Goal: Navigation & Orientation: Find specific page/section

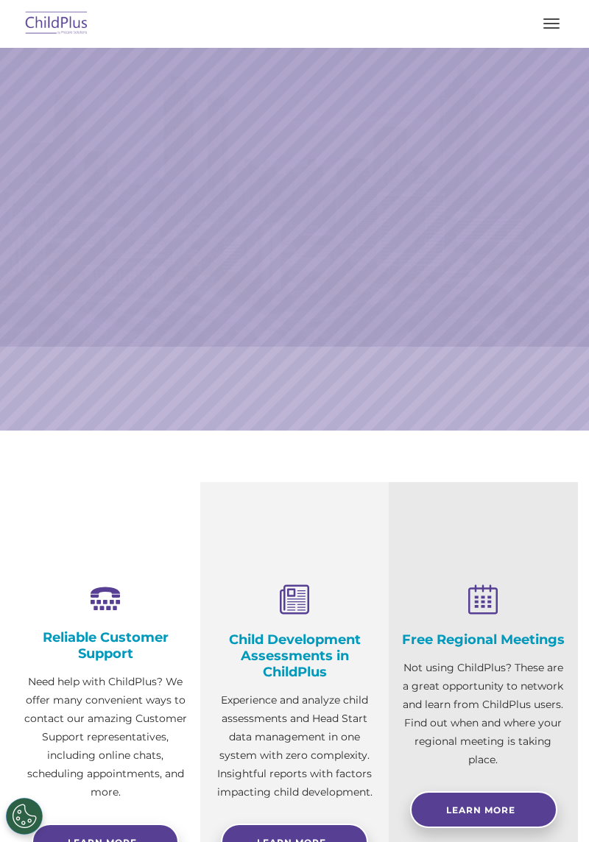
select select "MEDIUM"
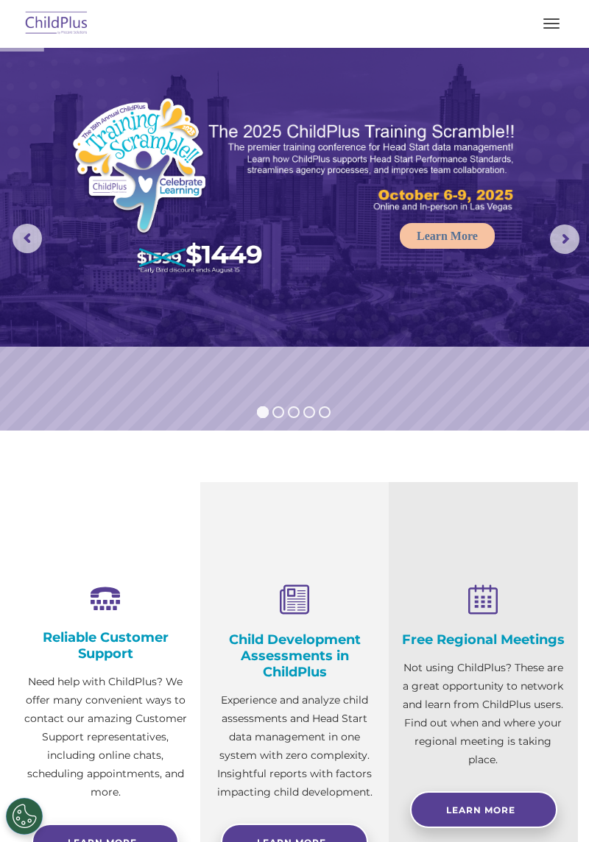
click at [69, 13] on img at bounding box center [56, 24] width 69 height 35
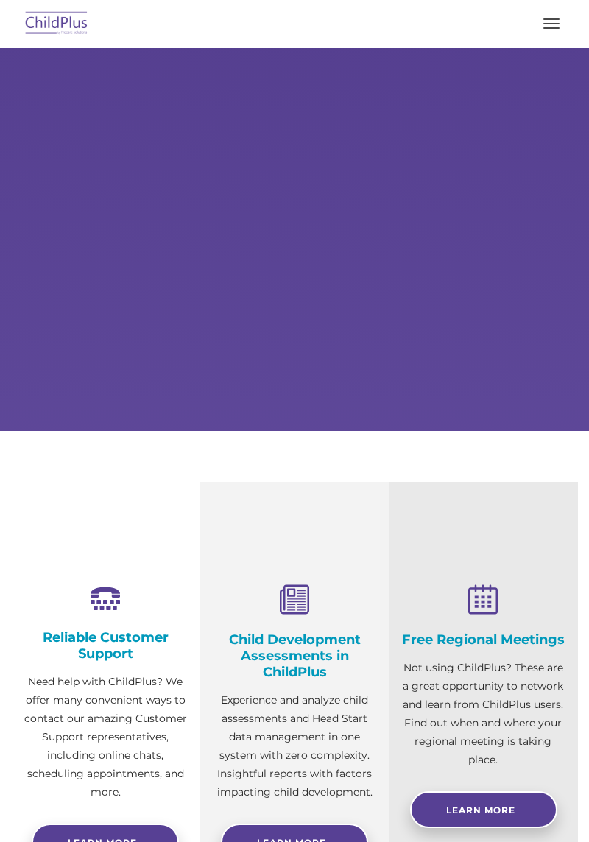
select select "MEDIUM"
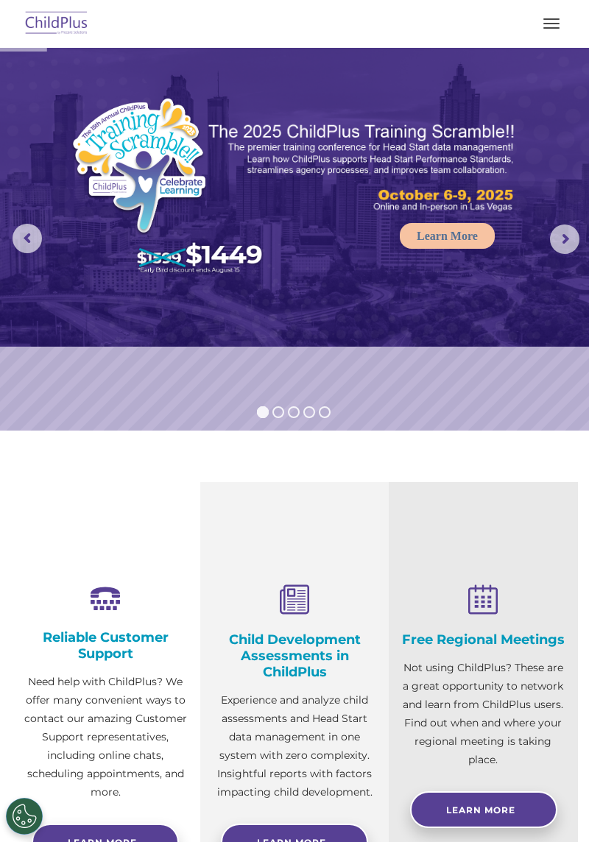
click at [547, 25] on button "button" at bounding box center [551, 24] width 31 height 24
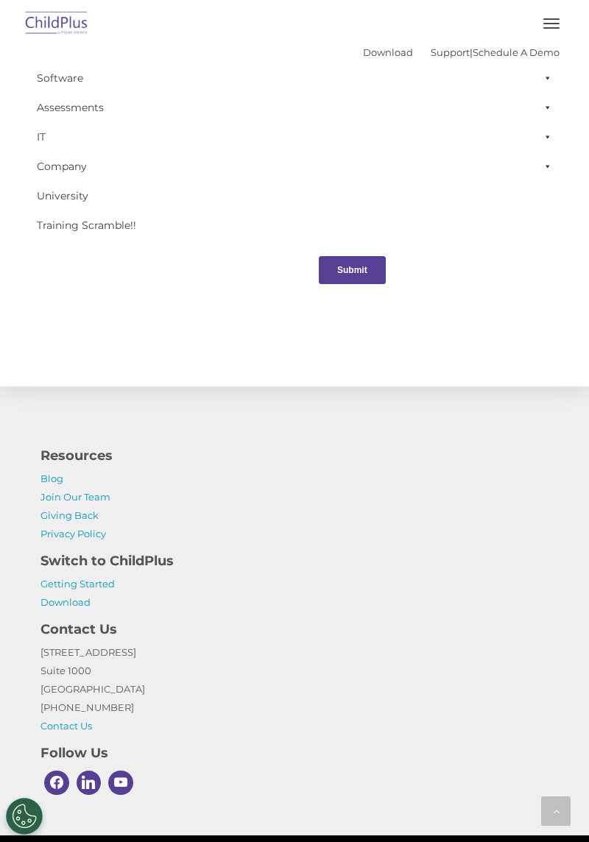
scroll to position [1540, 0]
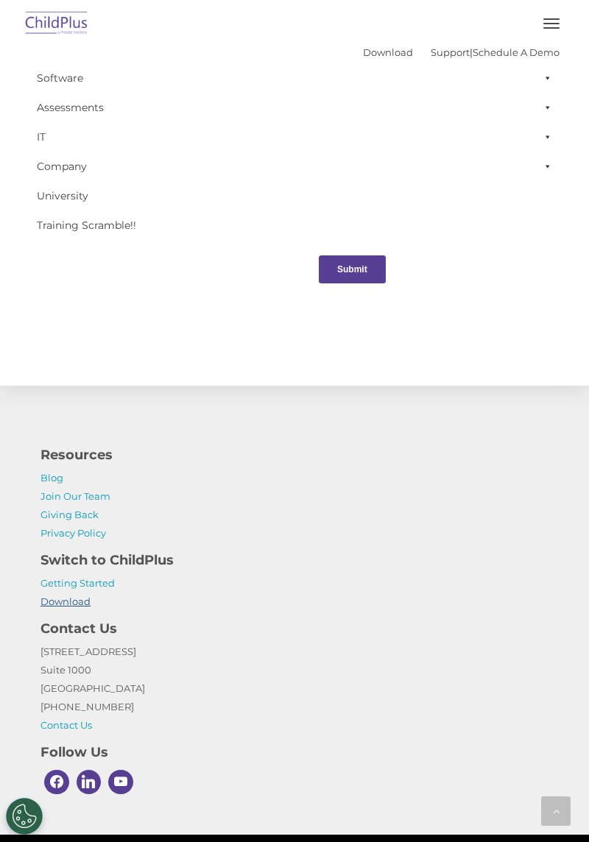
click at [80, 606] on link "Download" at bounding box center [65, 601] width 50 height 12
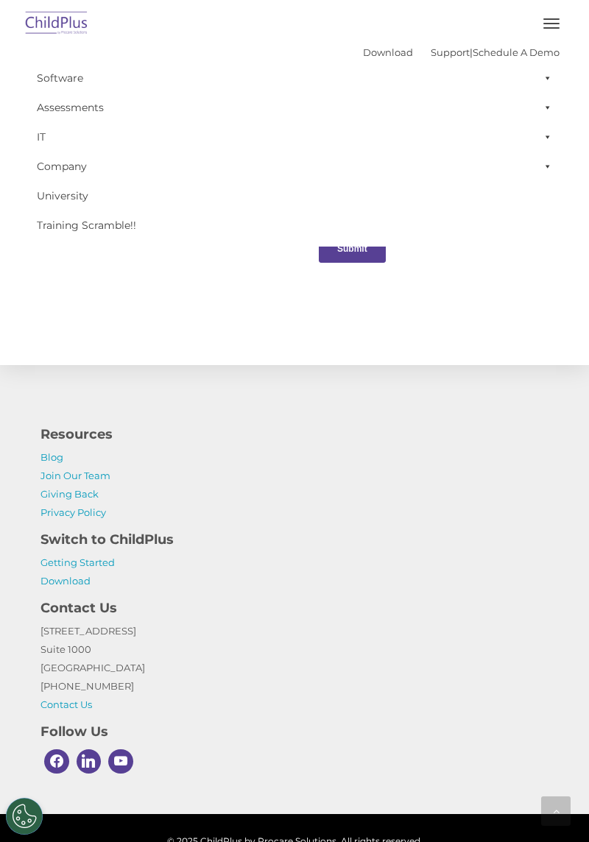
scroll to position [1588, 0]
